Goal: Browse casually

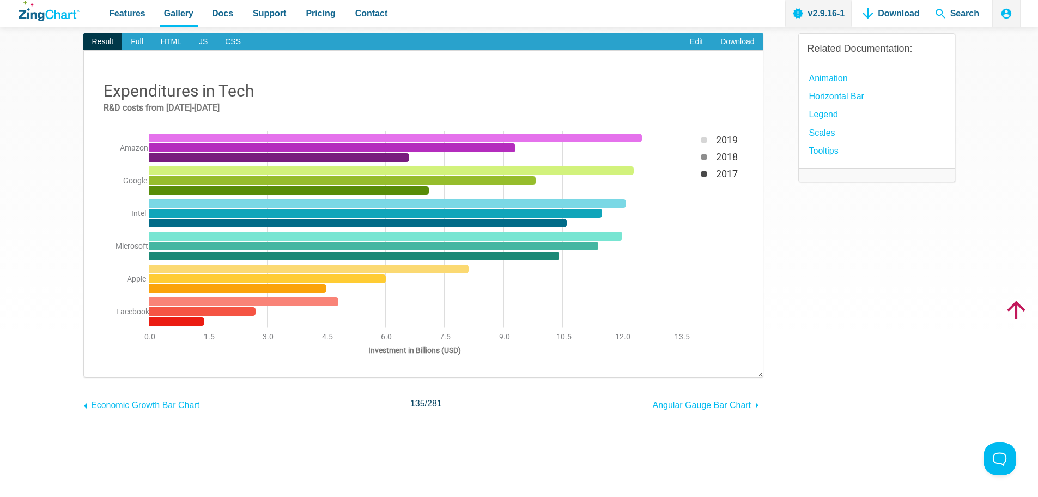
scroll to position [55, 0]
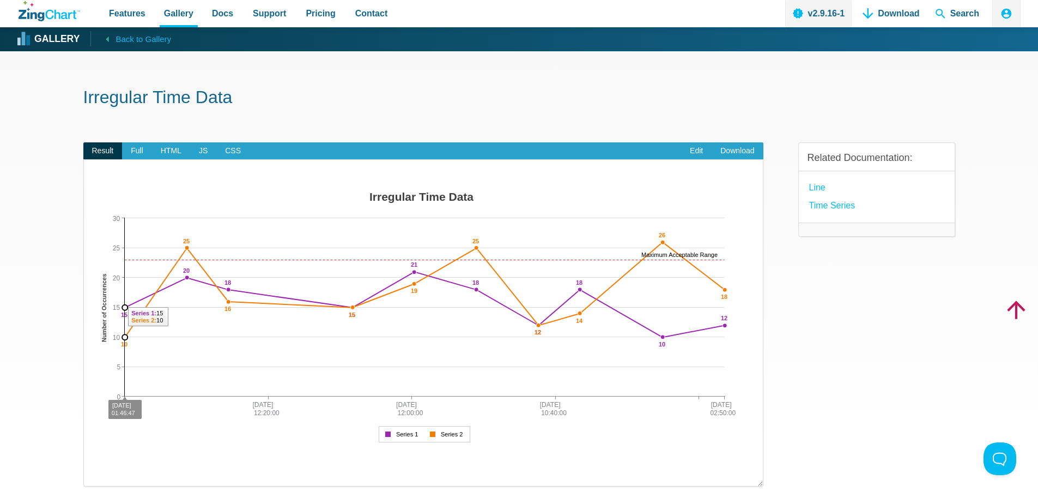
click at [124, 260] on img "App Content" at bounding box center [423, 317] width 657 height 262
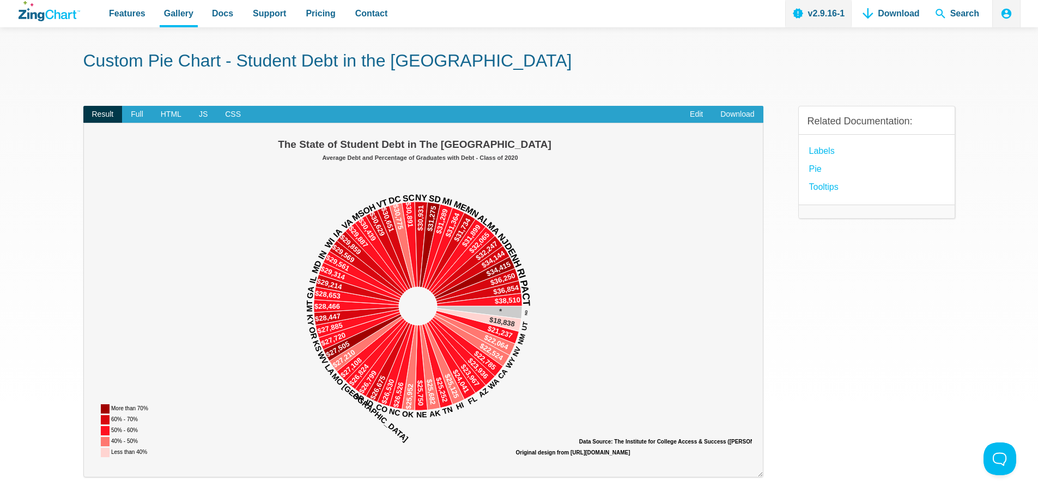
scroll to position [55, 0]
